Goal: Use online tool/utility: Utilize a website feature to perform a specific function

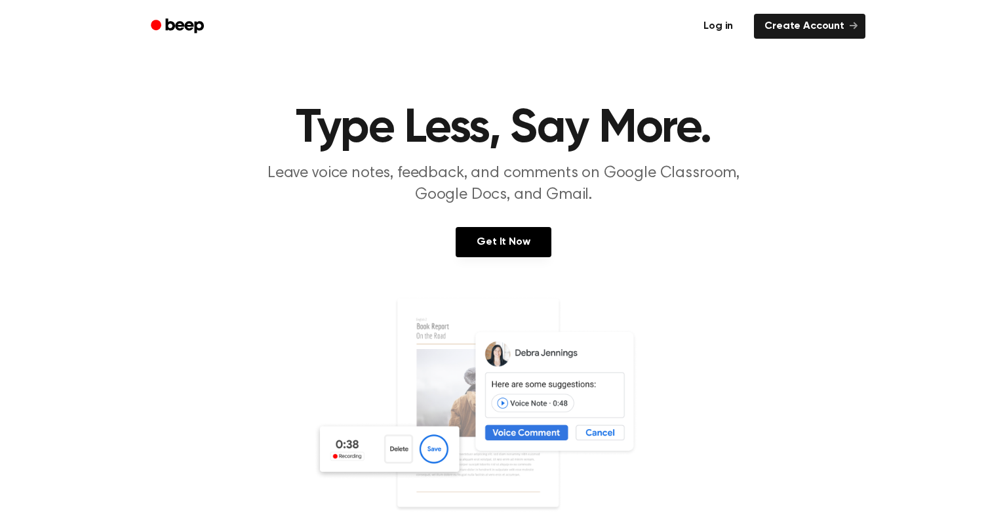
click at [735, 25] on link "Log in" at bounding box center [718, 26] width 56 height 30
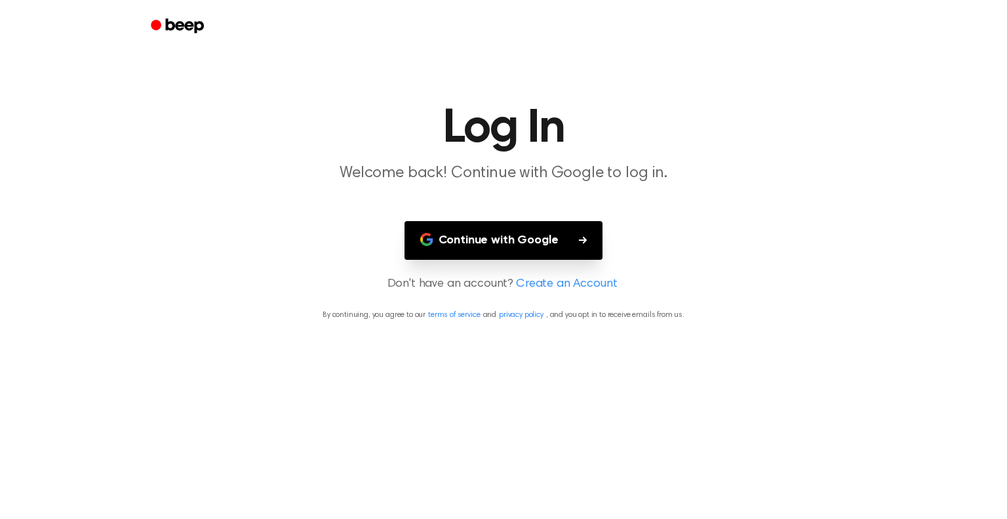
click at [559, 240] on button "Continue with Google" at bounding box center [503, 240] width 199 height 39
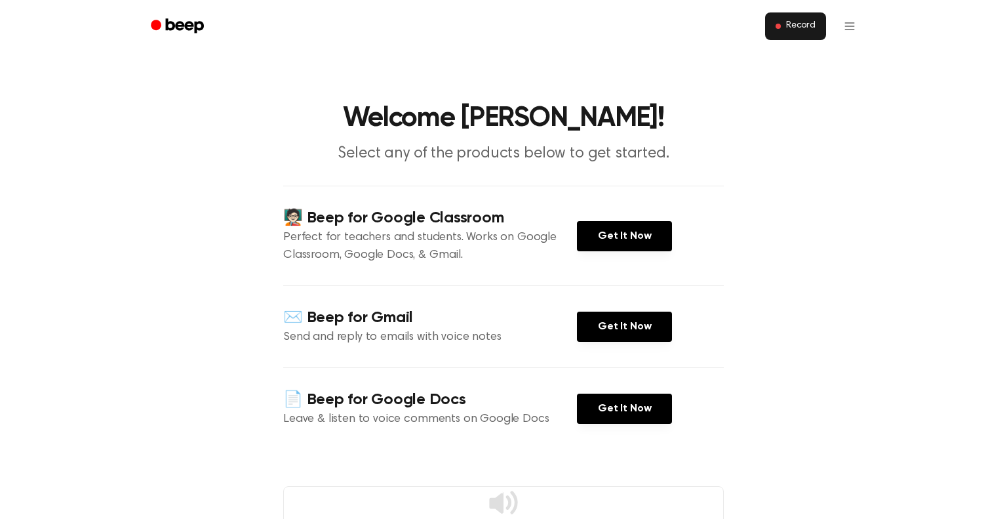
click at [808, 20] on button "Record" at bounding box center [795, 26] width 61 height 28
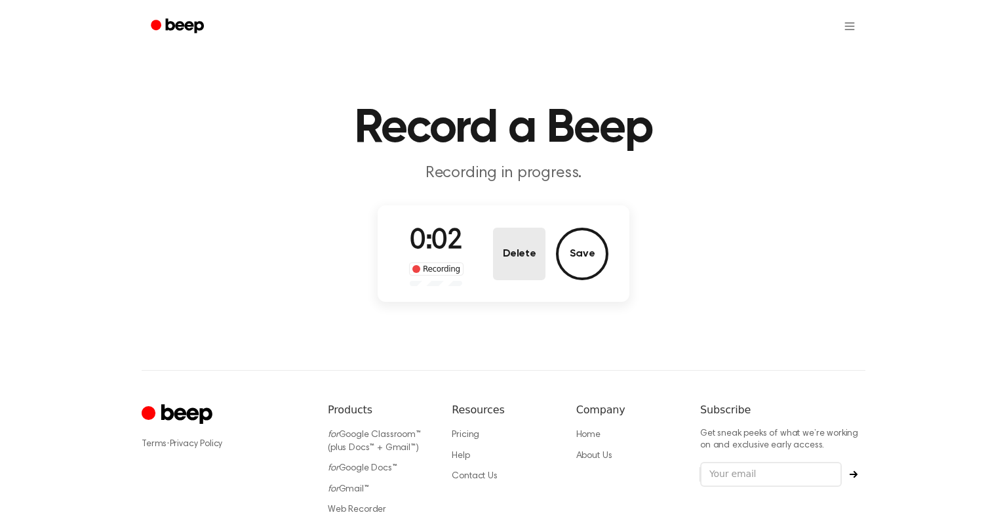
click at [530, 256] on button "Delete" at bounding box center [519, 253] width 52 height 52
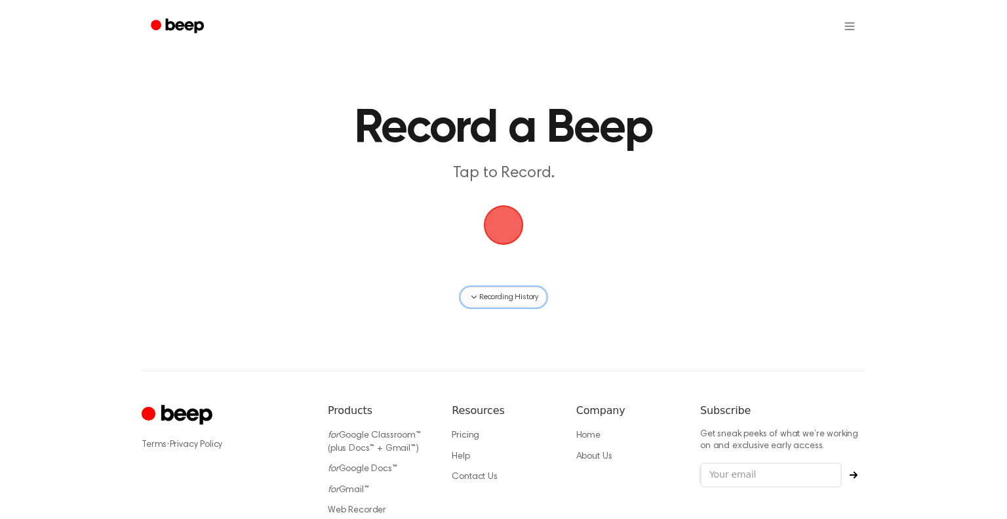
click at [516, 295] on span "Recording History" at bounding box center [508, 297] width 59 height 12
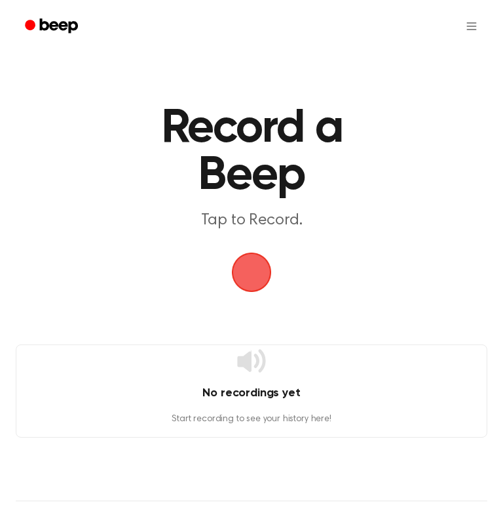
click at [250, 268] on span "button" at bounding box center [251, 272] width 37 height 37
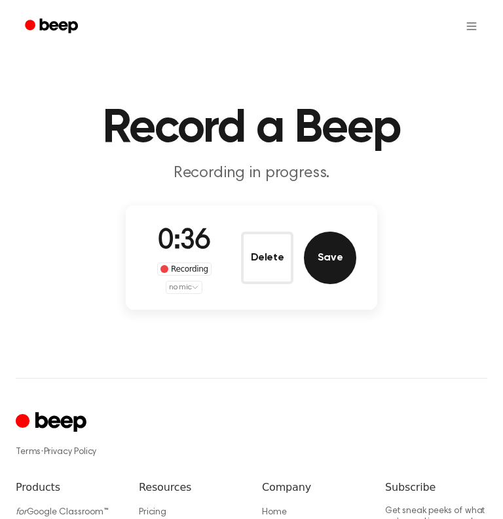
click at [337, 267] on button "Save" at bounding box center [330, 257] width 52 height 52
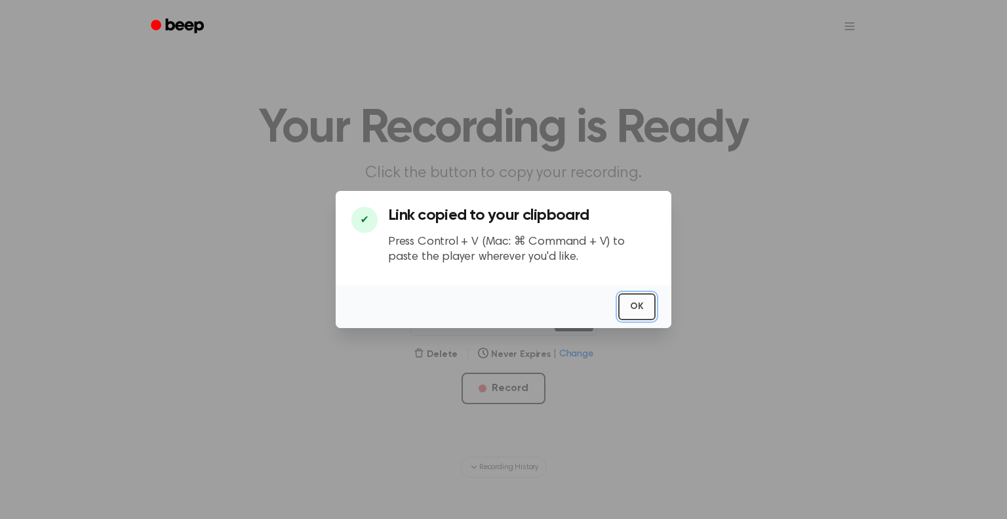
click at [626, 313] on button "OK" at bounding box center [636, 306] width 37 height 27
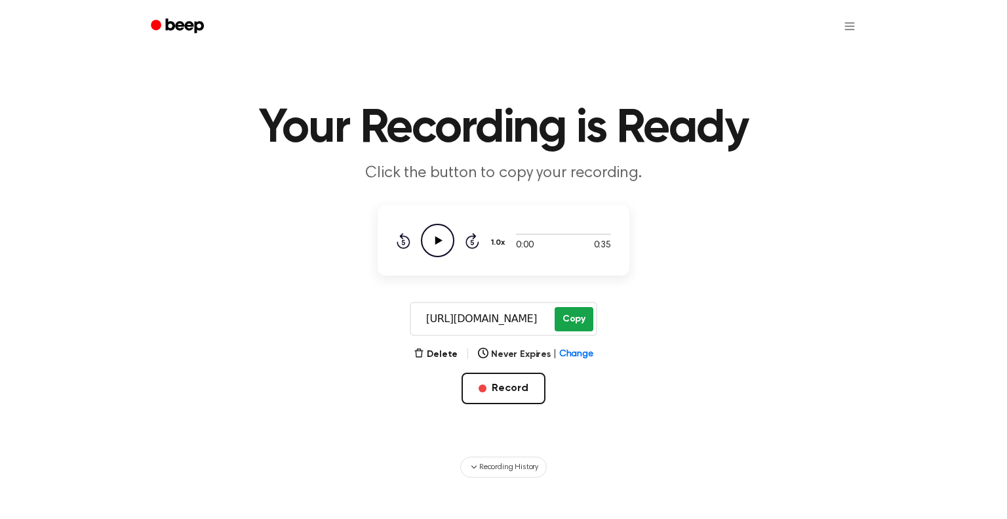
click at [572, 327] on button "Copy" at bounding box center [574, 319] width 39 height 24
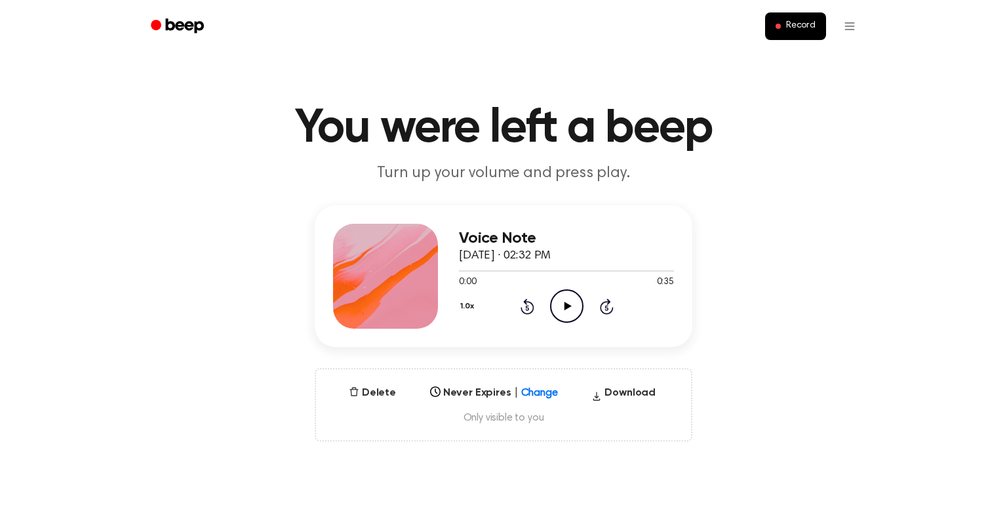
click at [568, 312] on icon "Play Audio" at bounding box center [566, 305] width 33 height 33
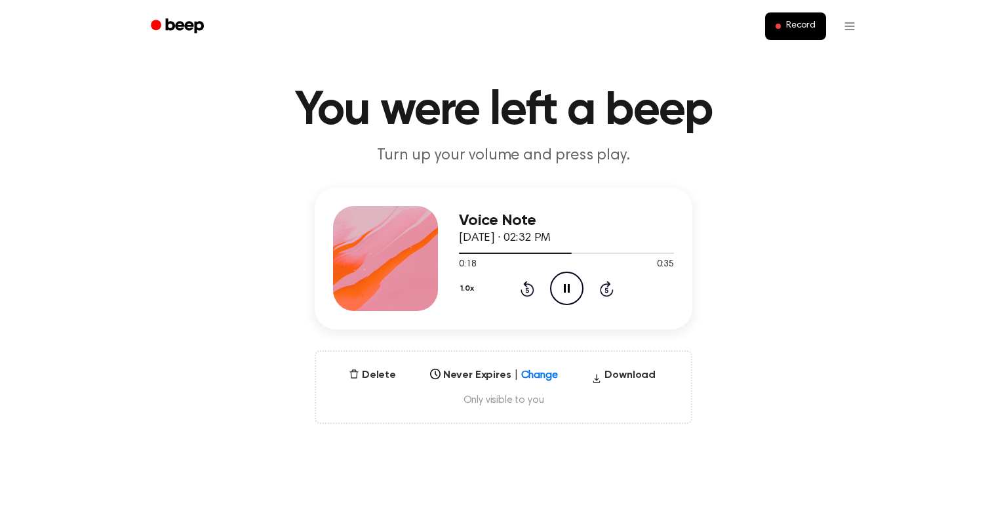
click at [556, 288] on icon "Pause Audio" at bounding box center [566, 287] width 33 height 33
click at [527, 290] on icon at bounding box center [526, 289] width 3 height 5
click at [526, 289] on icon at bounding box center [526, 289] width 3 height 5
click at [524, 288] on icon "Rewind 5 seconds" at bounding box center [527, 288] width 14 height 17
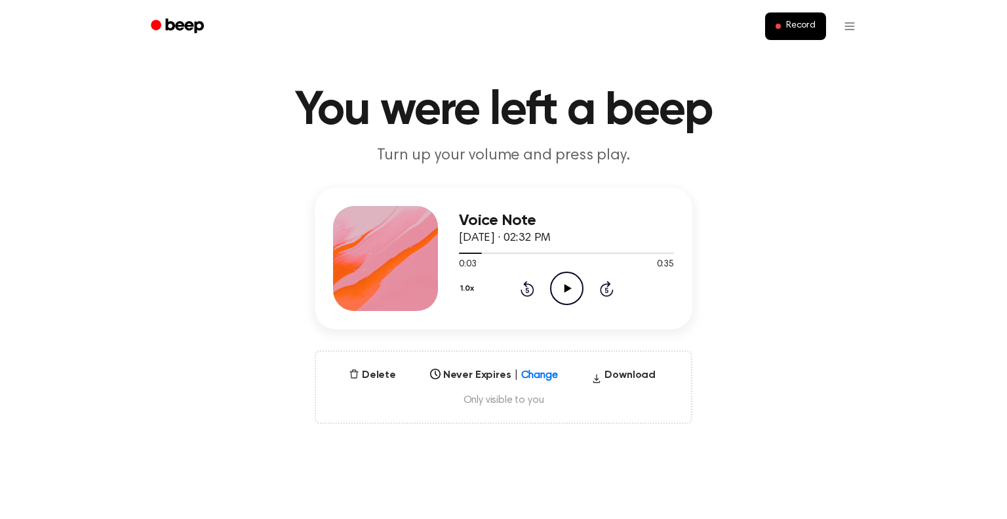
click at [527, 290] on icon at bounding box center [526, 289] width 3 height 5
click at [559, 292] on icon "Play Audio" at bounding box center [566, 287] width 33 height 33
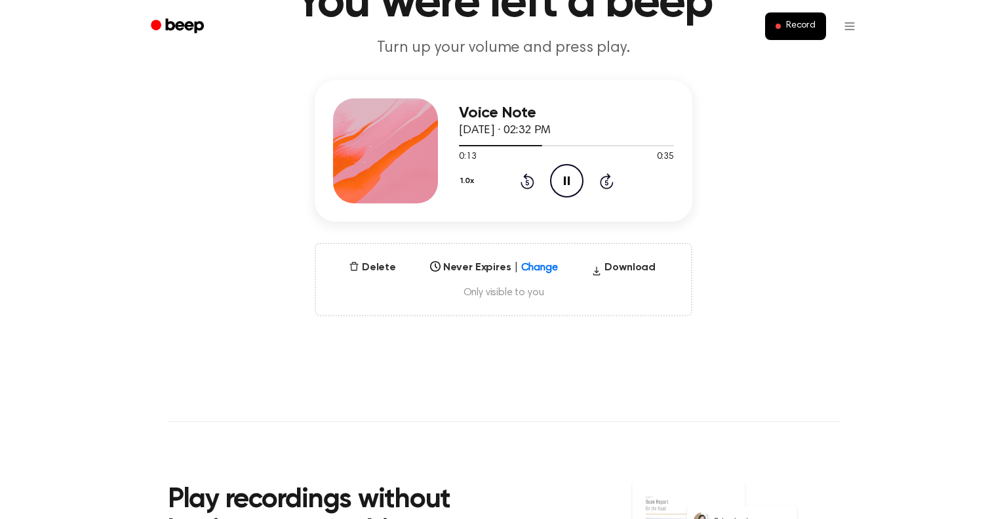
scroll to position [0, 0]
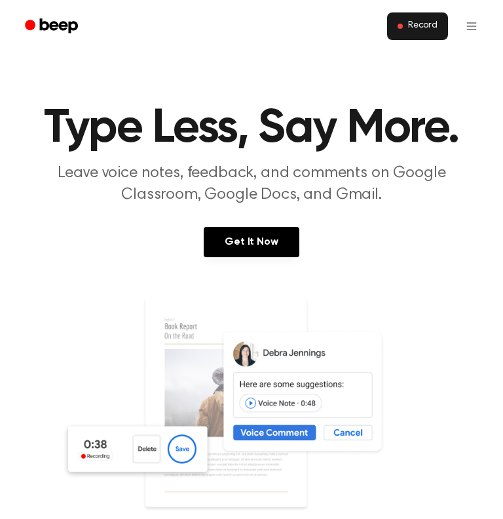
click at [417, 36] on button "Record" at bounding box center [417, 26] width 61 height 28
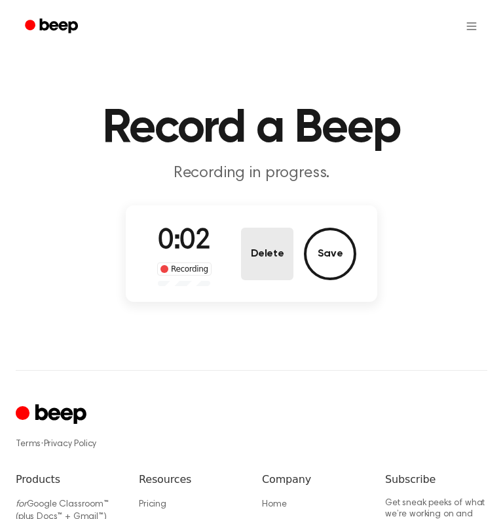
click at [279, 265] on button "Delete" at bounding box center [267, 253] width 52 height 52
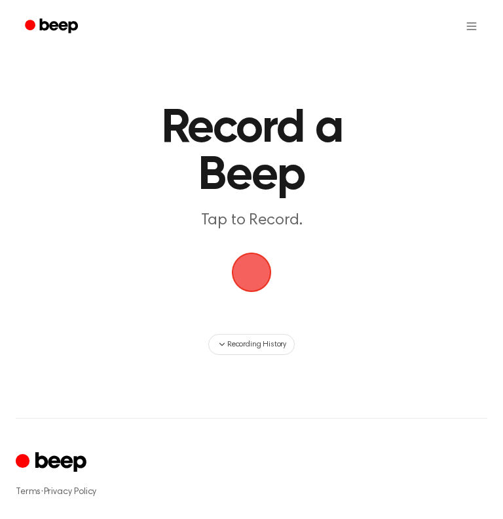
click at [231, 289] on span "button" at bounding box center [252, 272] width 43 height 43
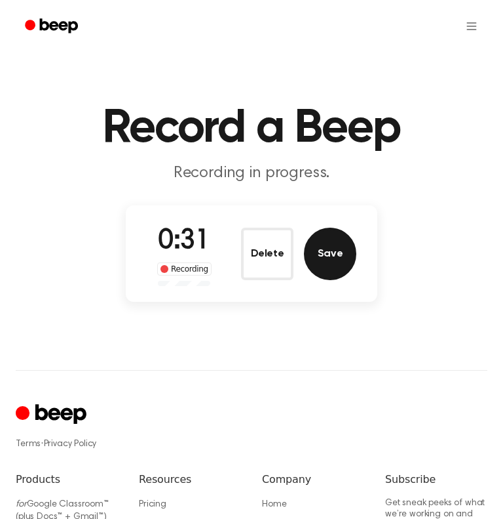
click at [338, 260] on button "Save" at bounding box center [330, 253] width 52 height 52
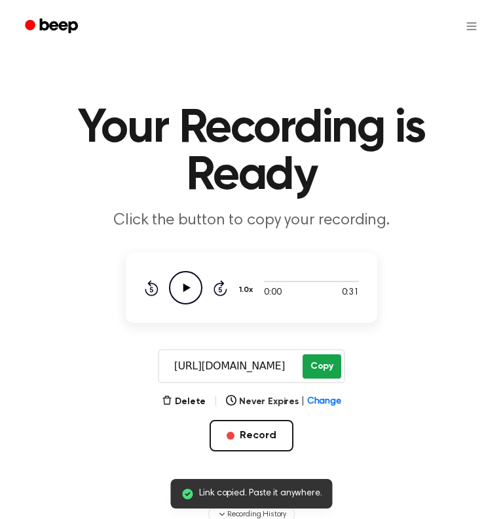
click at [309, 370] on button "Copy" at bounding box center [322, 366] width 39 height 24
click at [332, 363] on button "Copy" at bounding box center [322, 366] width 39 height 24
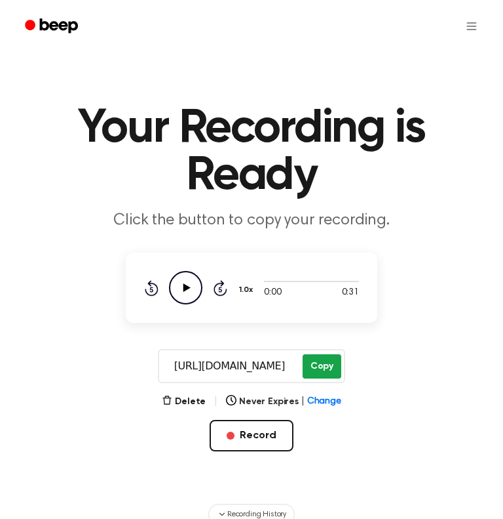
click at [332, 364] on button "Copy" at bounding box center [322, 366] width 39 height 24
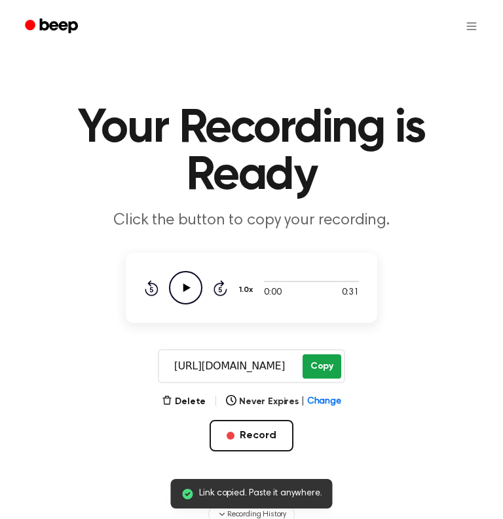
click at [332, 364] on button "Copy" at bounding box center [322, 366] width 39 height 24
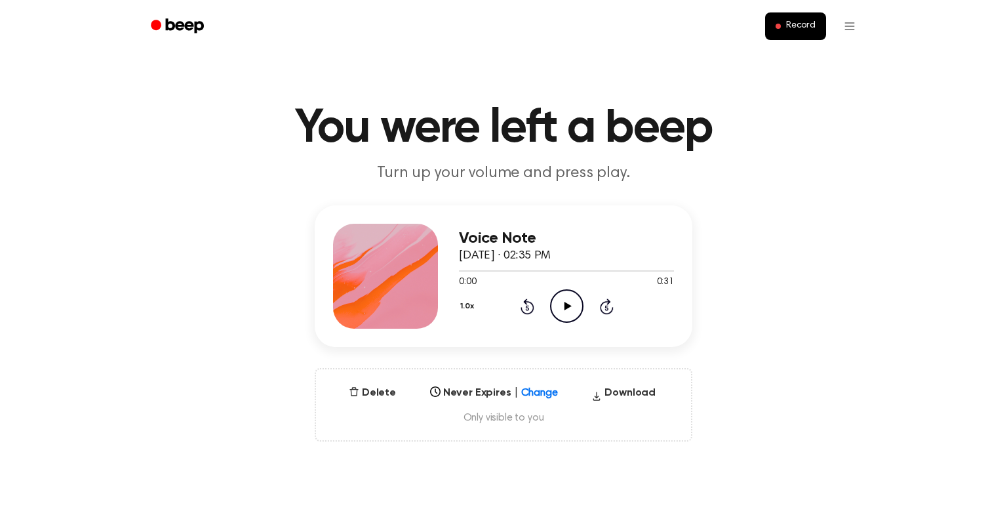
click at [562, 315] on icon "Play Audio" at bounding box center [566, 305] width 33 height 33
click at [562, 320] on icon "Pause Audio" at bounding box center [566, 305] width 33 height 33
